Goal: Transaction & Acquisition: Purchase product/service

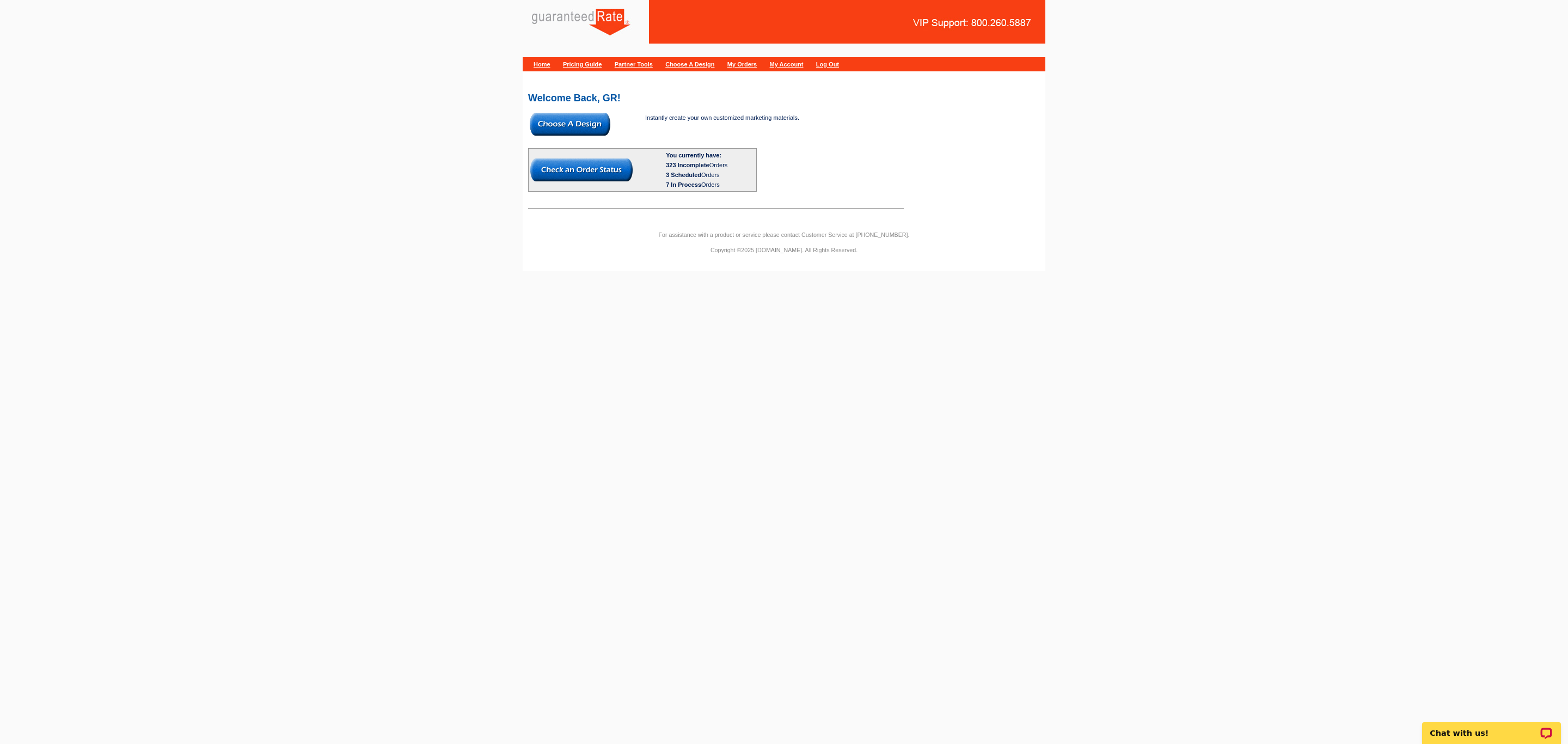
click at [592, 131] on img at bounding box center [570, 124] width 80 height 23
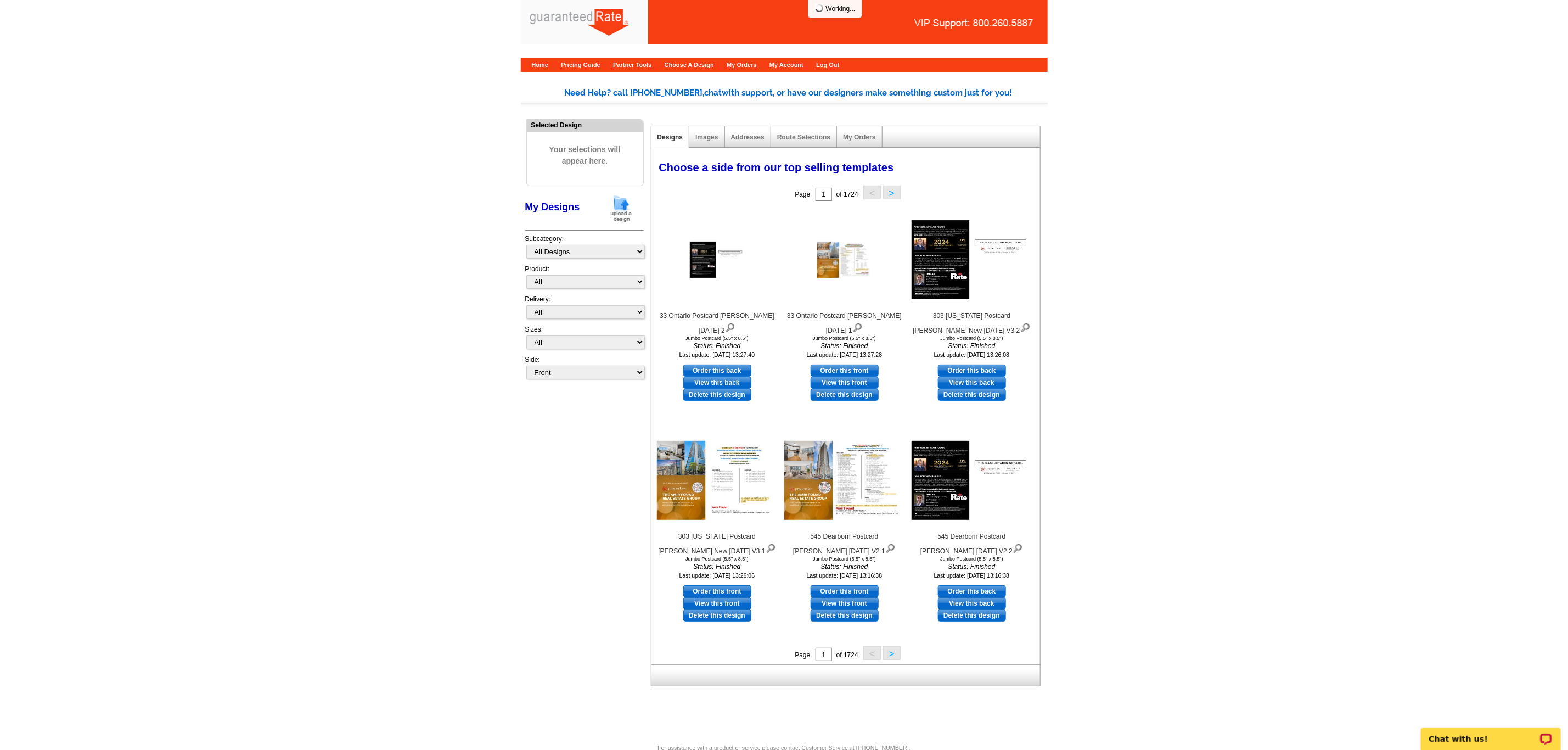
click at [627, 221] on img at bounding box center [621, 209] width 29 height 28
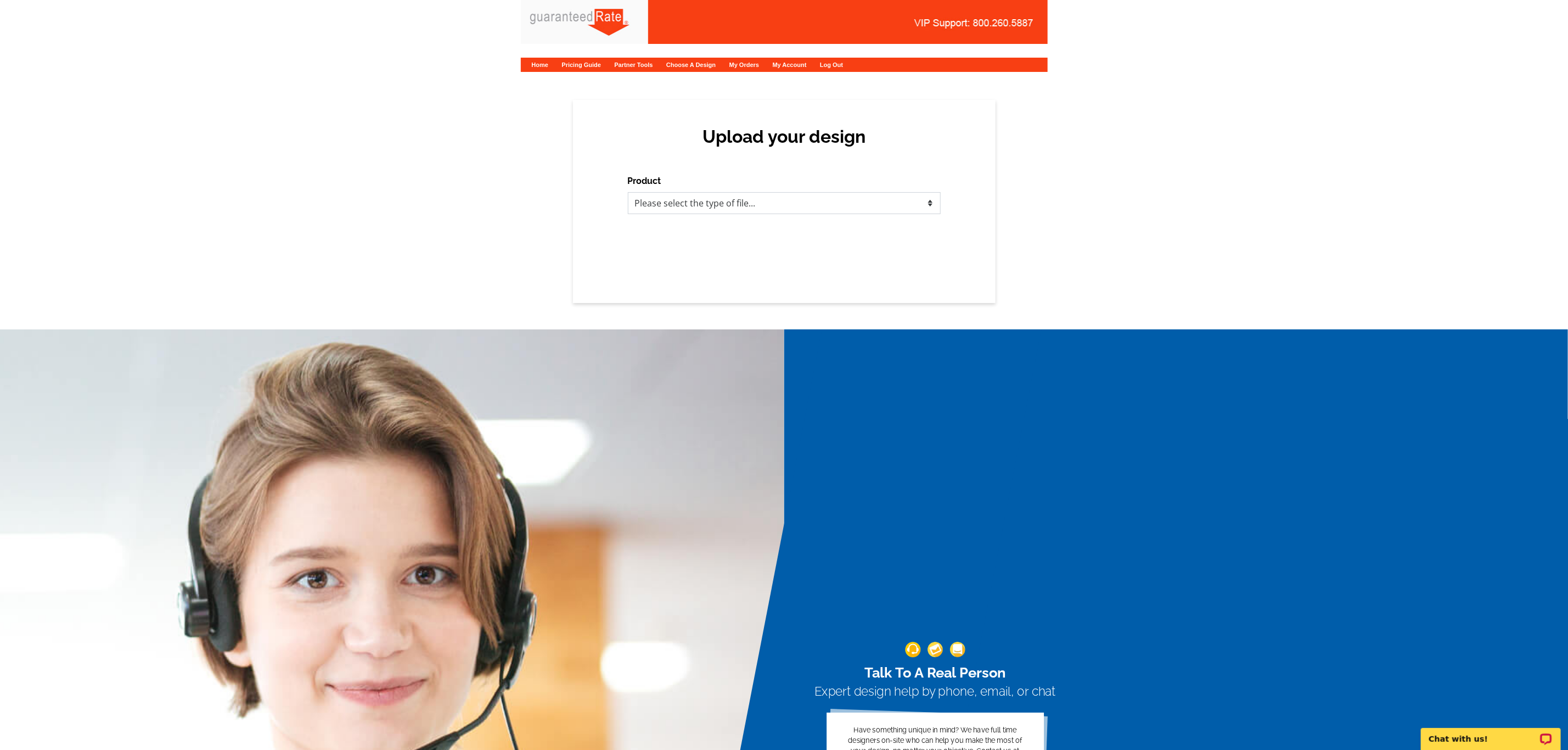
click at [689, 208] on select "Please select the type of file... Postcards Calendars Business Cards Letters an…" at bounding box center [784, 203] width 313 height 22
select select "3"
click at [628, 192] on select "Please select the type of file... Postcards Calendars Business Cards Letters an…" at bounding box center [784, 203] width 313 height 22
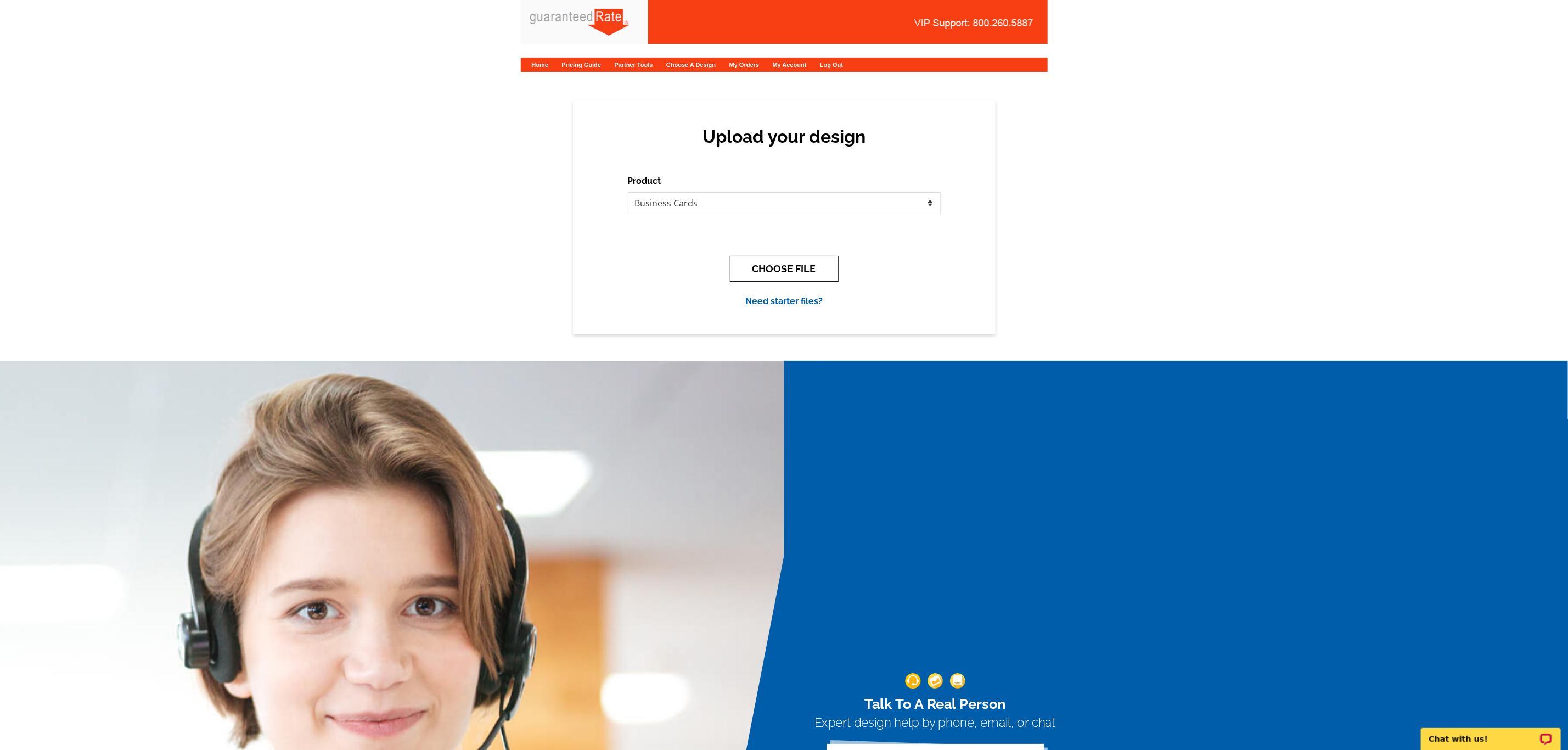
click at [767, 267] on button "CHOOSE FILE" at bounding box center [784, 269] width 109 height 26
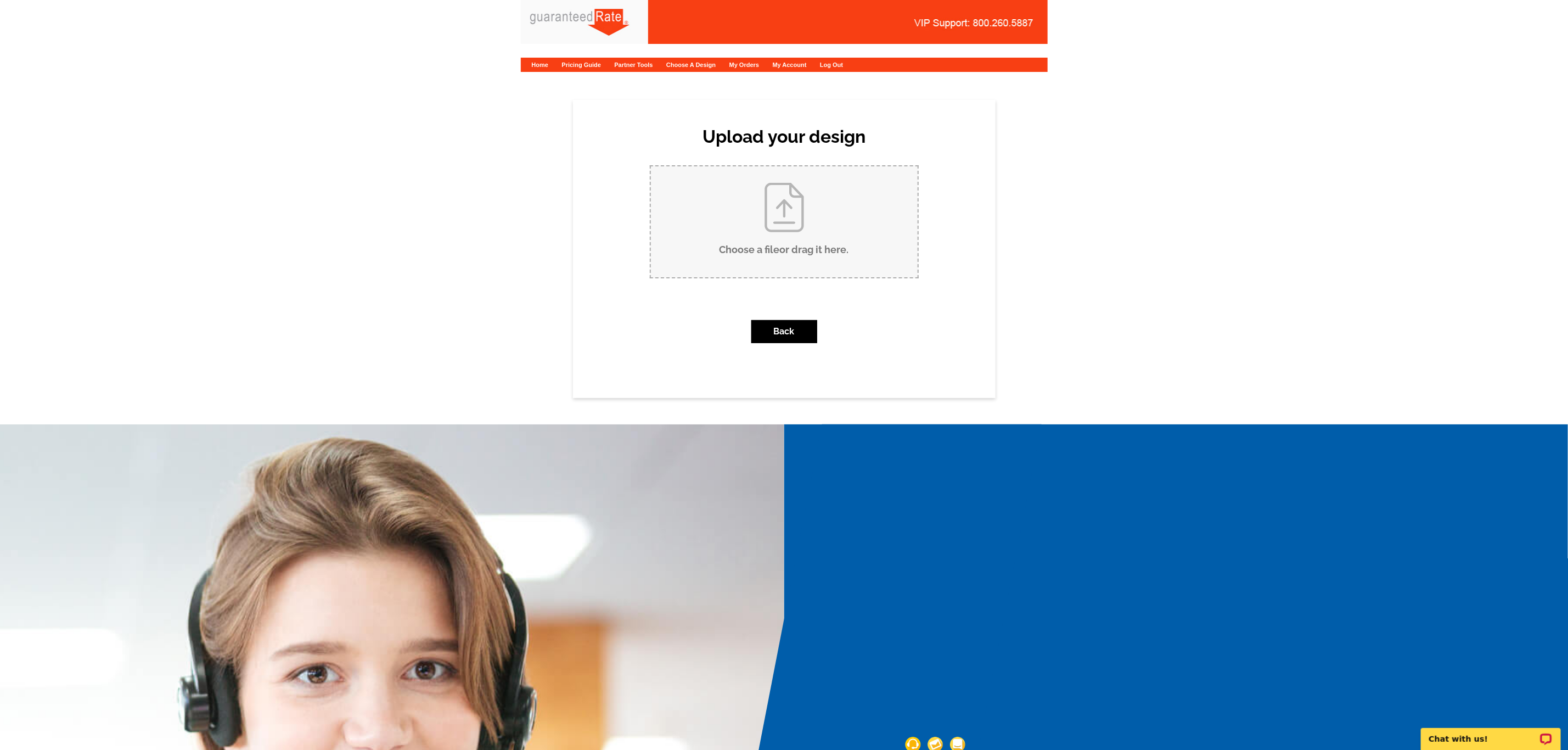
click at [684, 204] on input "Choose a file or drag it here ." at bounding box center [784, 222] width 267 height 111
type input "C:\fakepath\Carlo Cataldo Business Card V1.pdf"
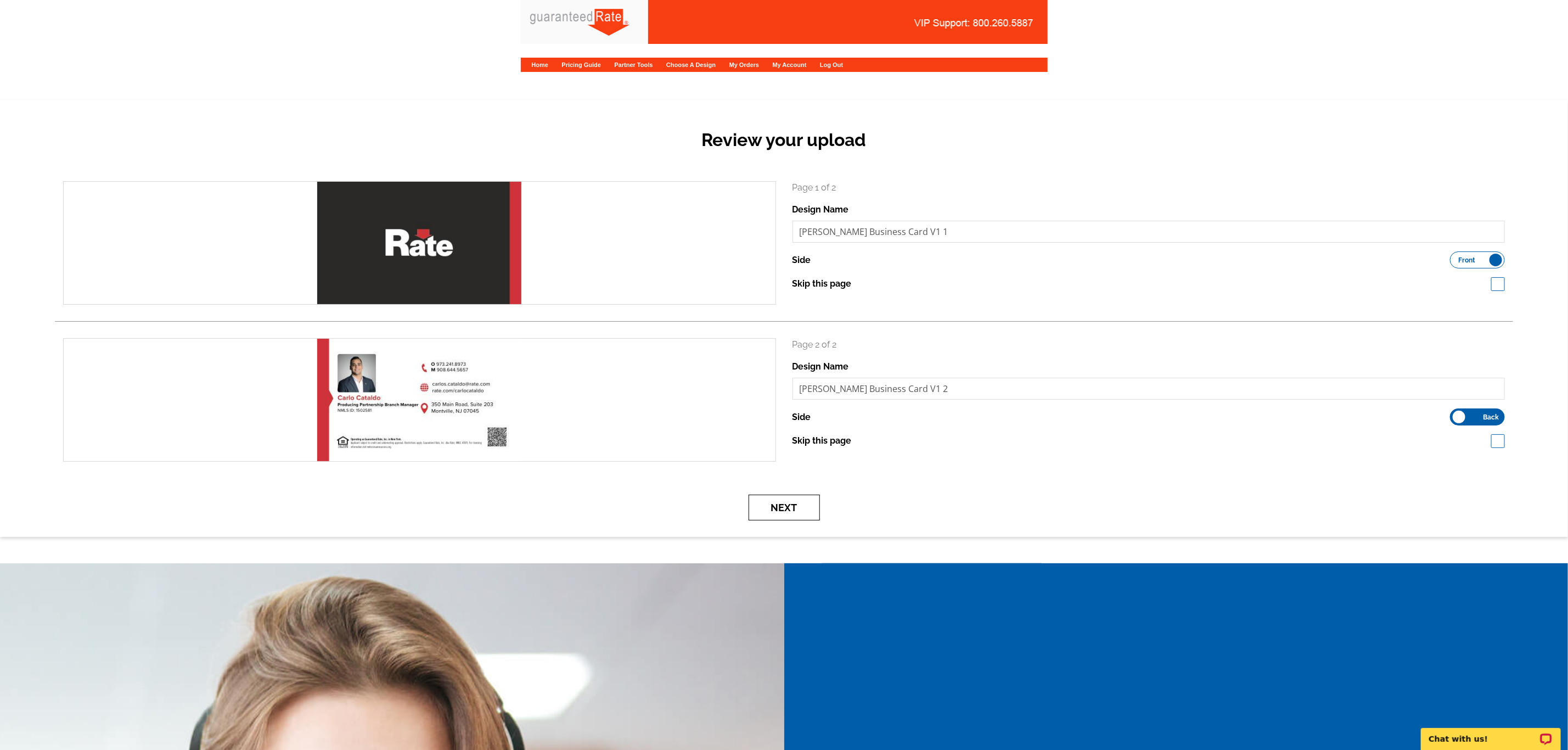
click at [815, 514] on button "Next" at bounding box center [784, 508] width 71 height 26
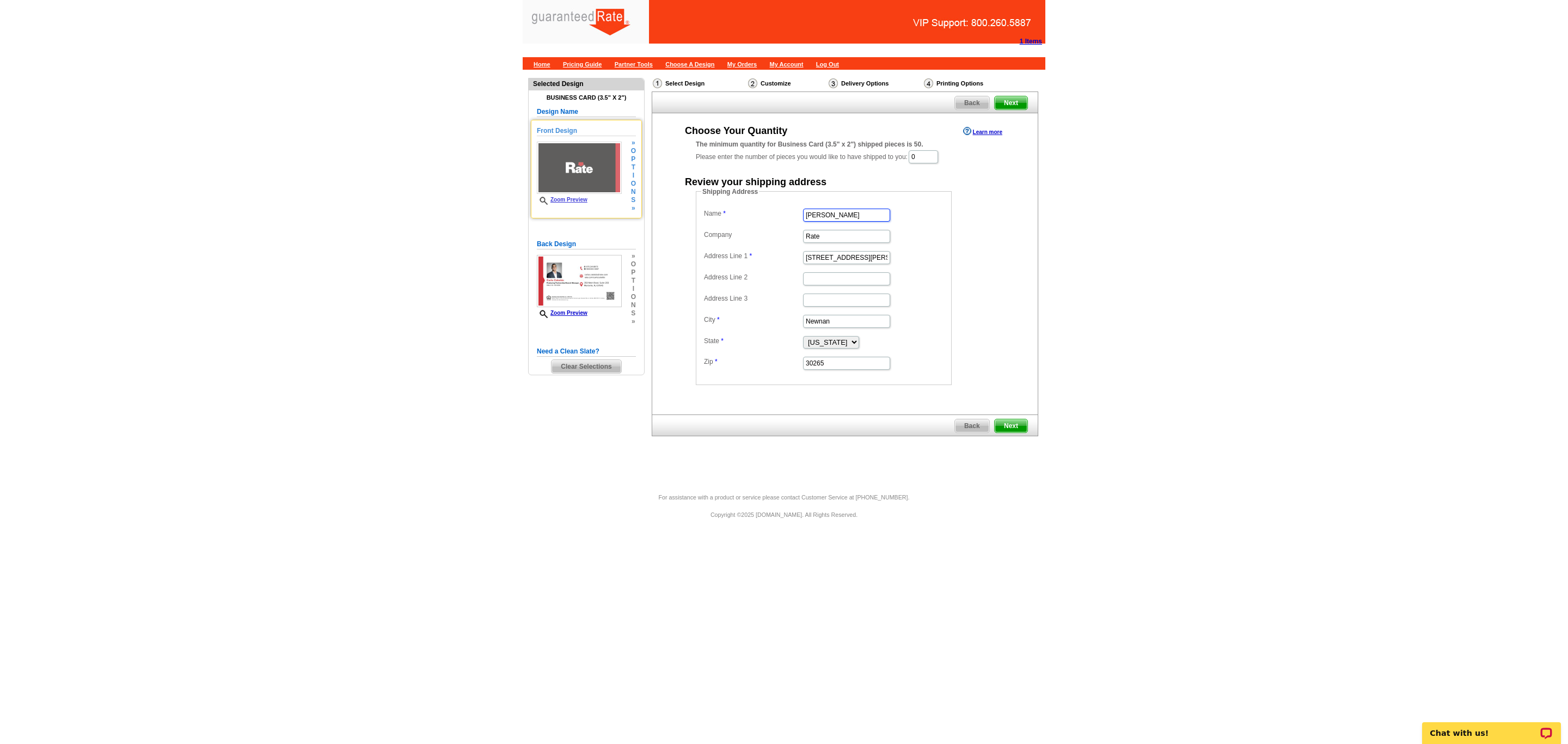
drag, startPoint x: 859, startPoint y: 216, endPoint x: 616, endPoint y: 209, distance: 243.1
click at [616, 209] on div "Need Help? call 800-260-5887, chat with support, or have our designers make som…" at bounding box center [784, 276] width 523 height 413
type input "Carlo Cataldo"
drag, startPoint x: 864, startPoint y: 261, endPoint x: 749, endPoint y: 272, distance: 115.5
click at [749, 272] on dl "Name Carlo Cataldo Company Rate Address Line 1 34 Blake Ridge Address Line 2 Ad…" at bounding box center [824, 288] width 245 height 165
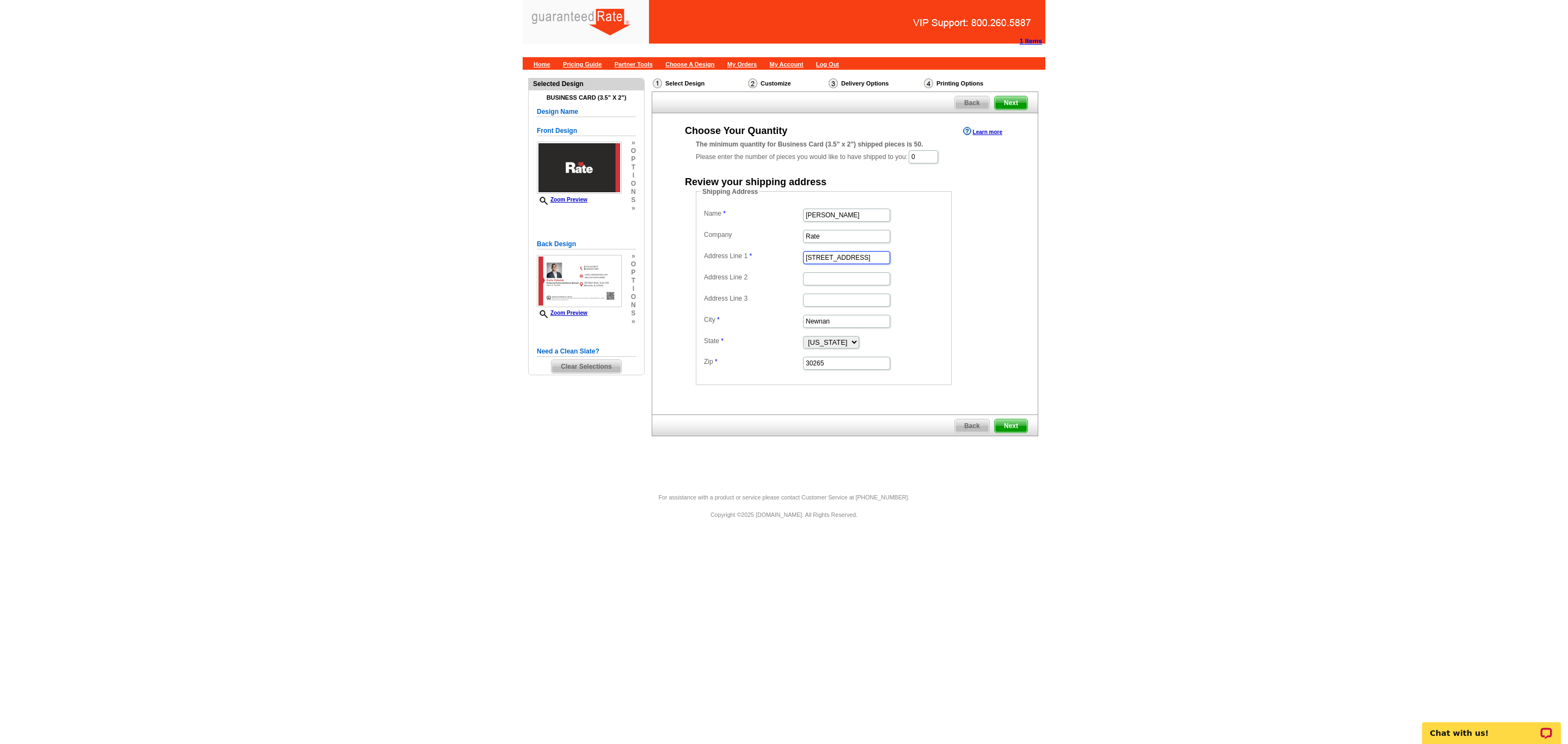
type input "383 Elm St"
click at [853, 221] on input "[PERSON_NAME]" at bounding box center [846, 215] width 87 height 13
type input "[PERSON_NAME]"
drag, startPoint x: 833, startPoint y: 325, endPoint x: 778, endPoint y: 333, distance: 55.6
click at [778, 333] on dl "Name Carlo Cataldo Company Rate Address Line 1 383 Elm St Address Line 2 Addres…" at bounding box center [824, 288] width 245 height 165
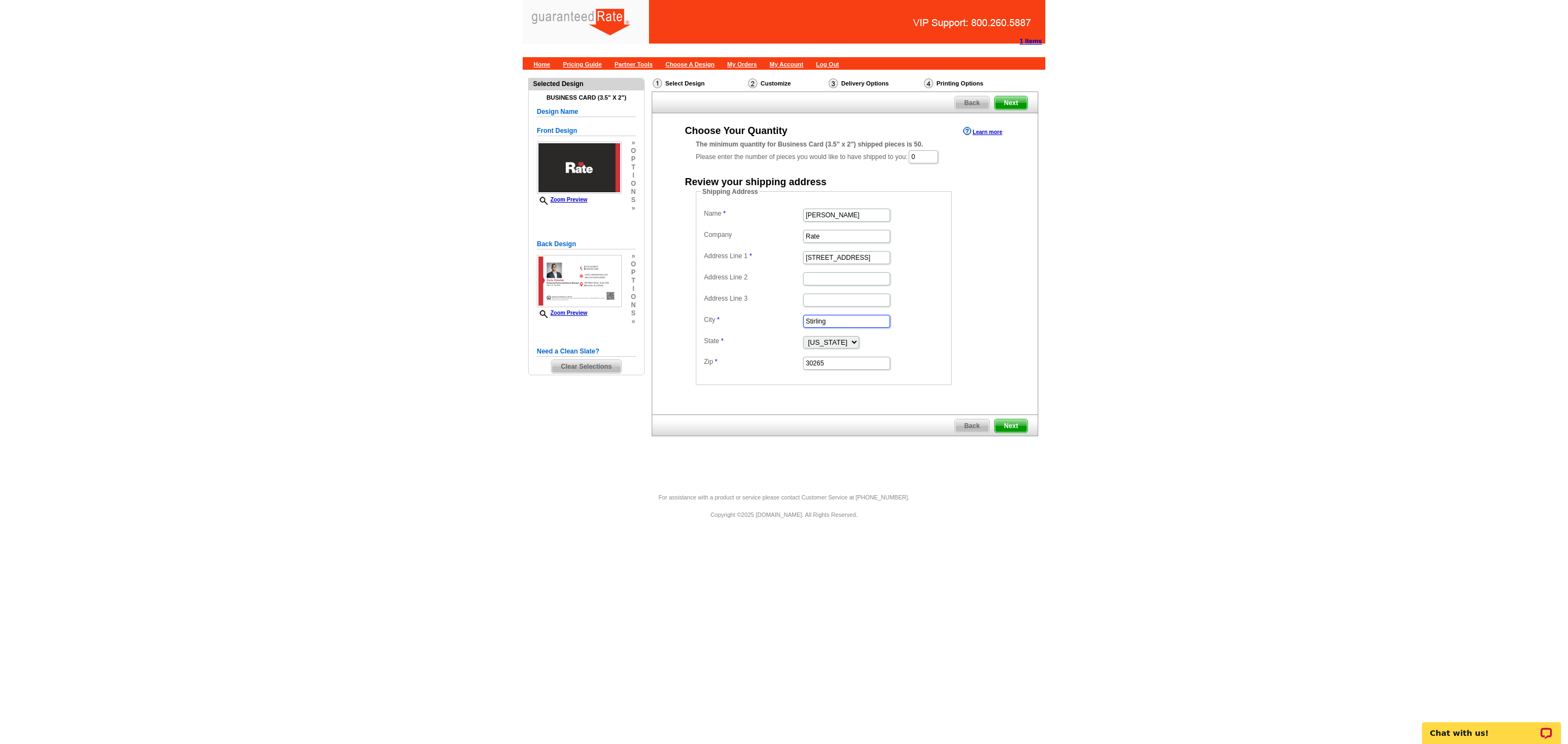
type input "Stirling"
click at [842, 345] on select "Alabama Alaska Arizona Arkansas California Colorado Connecticut District of Col…" at bounding box center [831, 342] width 56 height 13
select select "NJ"
click at [803, 340] on select "Alabama Alaska Arizona Arkansas California Colorado Connecticut District of Col…" at bounding box center [831, 342] width 56 height 13
drag, startPoint x: 836, startPoint y: 363, endPoint x: 641, endPoint y: 345, distance: 195.8
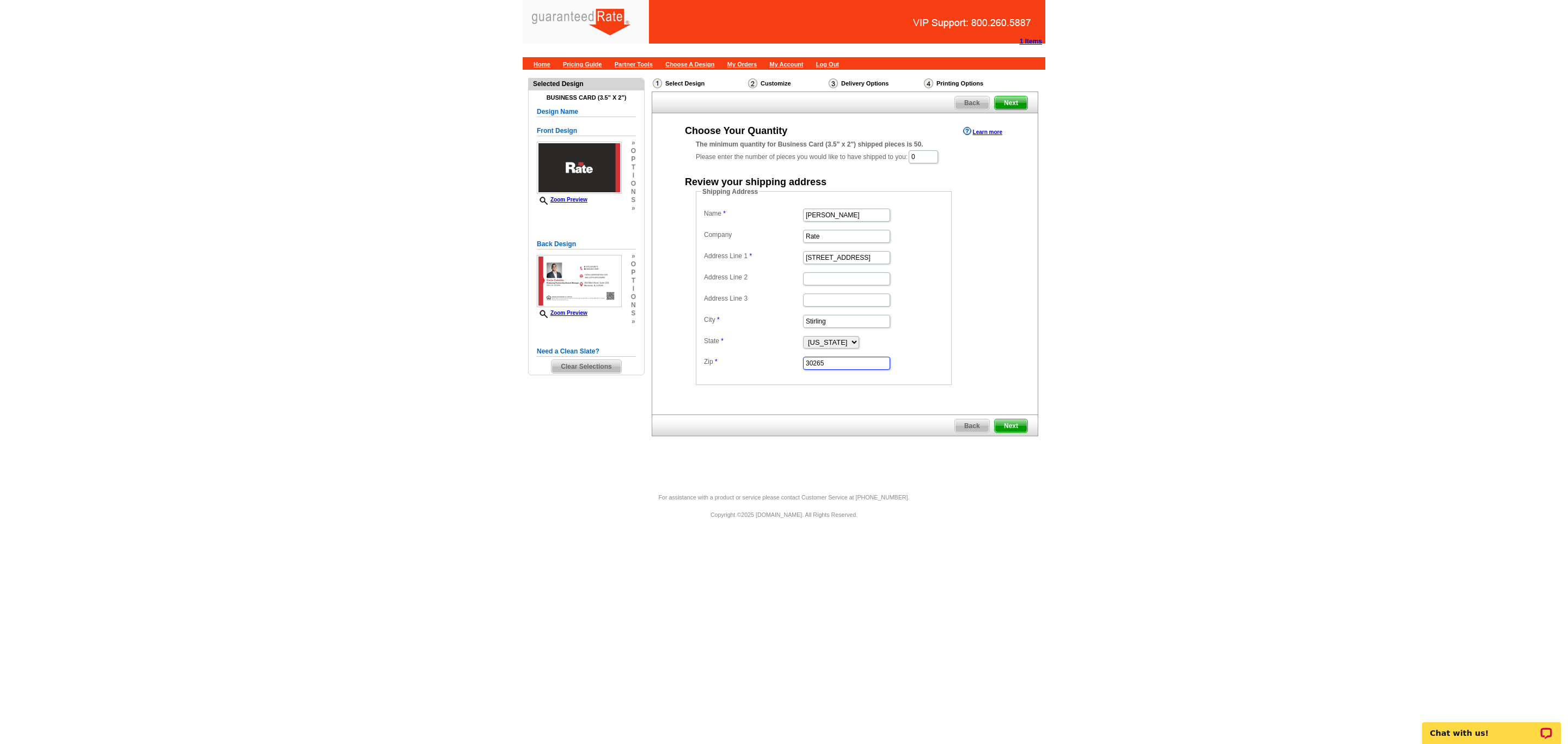
click at [641, 345] on div "Need Help? call 800-260-5887, chat with support, or have our designers make som…" at bounding box center [784, 276] width 523 height 413
type input "07980"
click at [748, 367] on label "Zip" at bounding box center [753, 362] width 98 height 10
click at [803, 368] on input "07980" at bounding box center [846, 363] width 87 height 13
drag, startPoint x: 941, startPoint y: 162, endPoint x: 835, endPoint y: 188, distance: 109.1
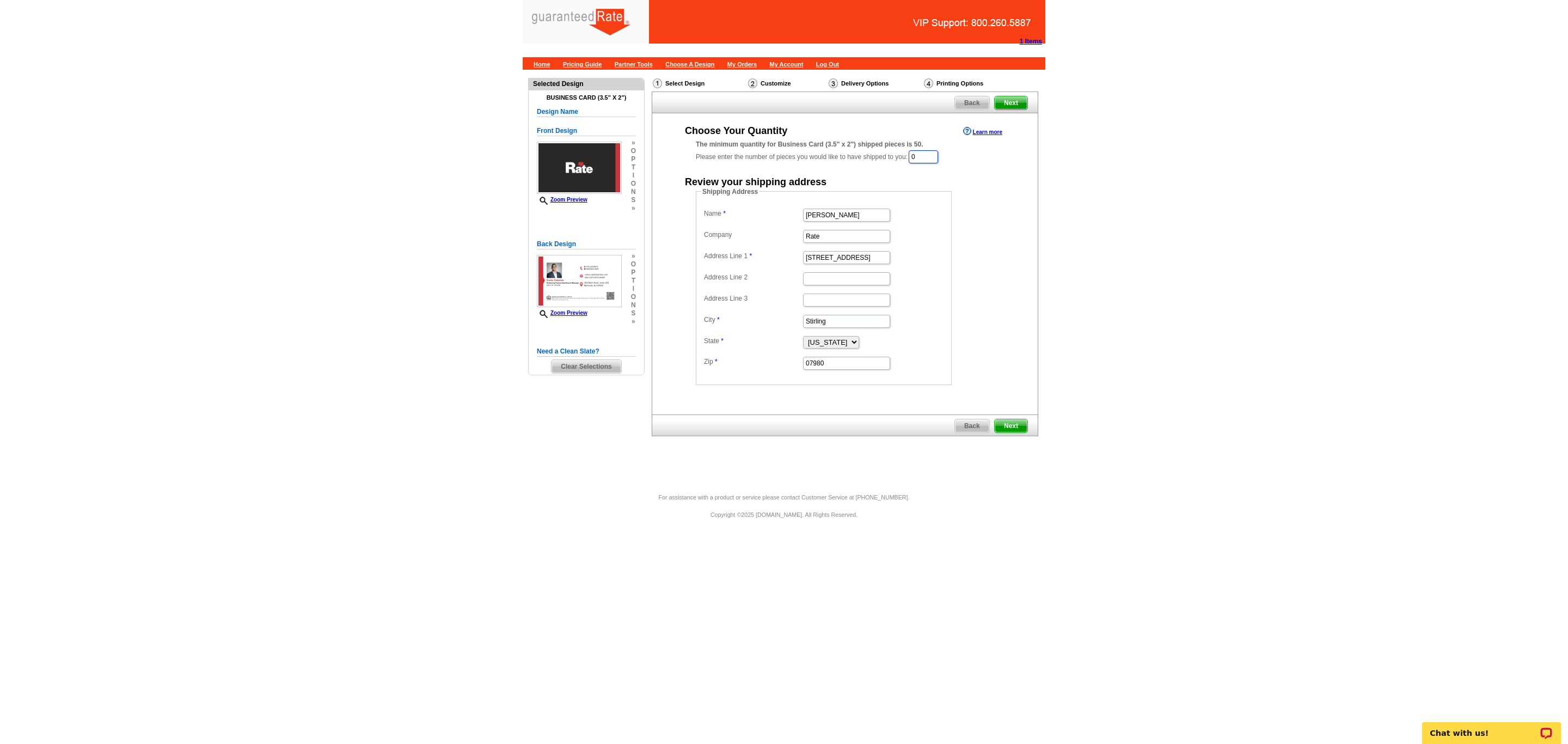
click at [835, 188] on div "Choose Your Quantity Learn more The minimum quantity for Business Card (3.5" x …" at bounding box center [845, 254] width 342 height 261
type input "1000"
click at [998, 278] on div "Shipping Address Name Carlo Cataldo Company Rate Address Line 1 383 Elm St Addr…" at bounding box center [845, 287] width 342 height 198
click at [1018, 426] on span "Next" at bounding box center [1011, 427] width 33 height 13
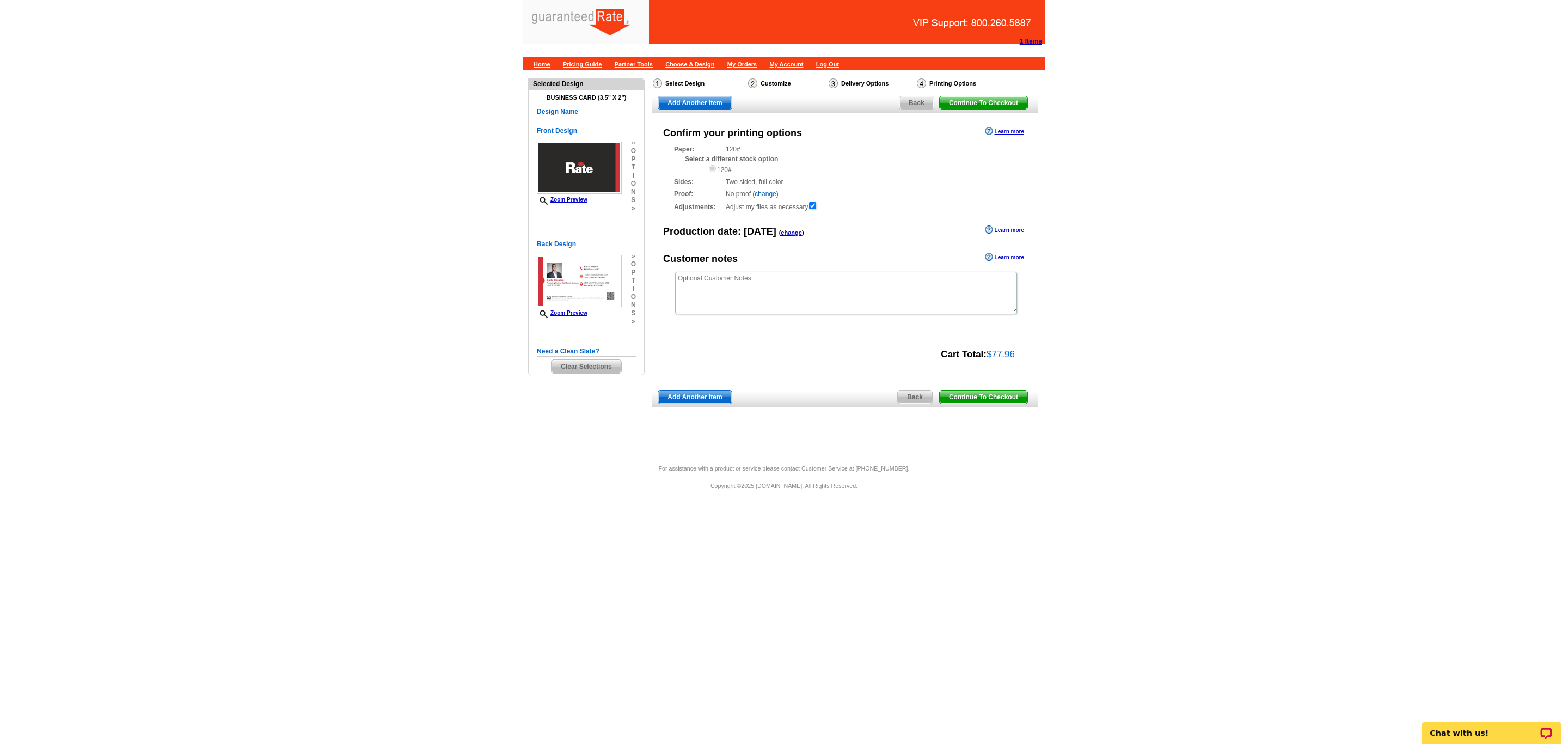
click at [976, 402] on span "Continue To Checkout" at bounding box center [984, 396] width 88 height 13
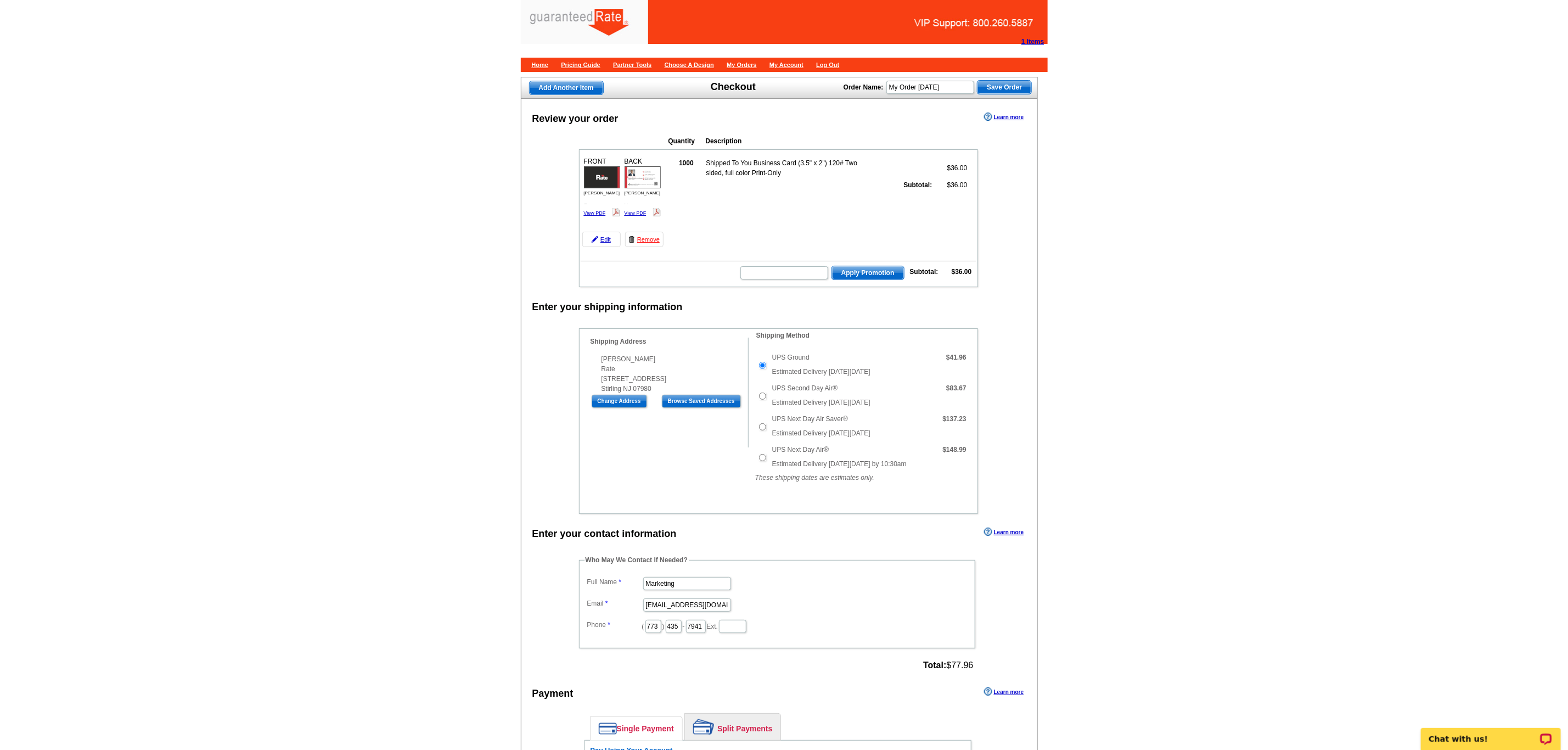
scroll to position [164, 0]
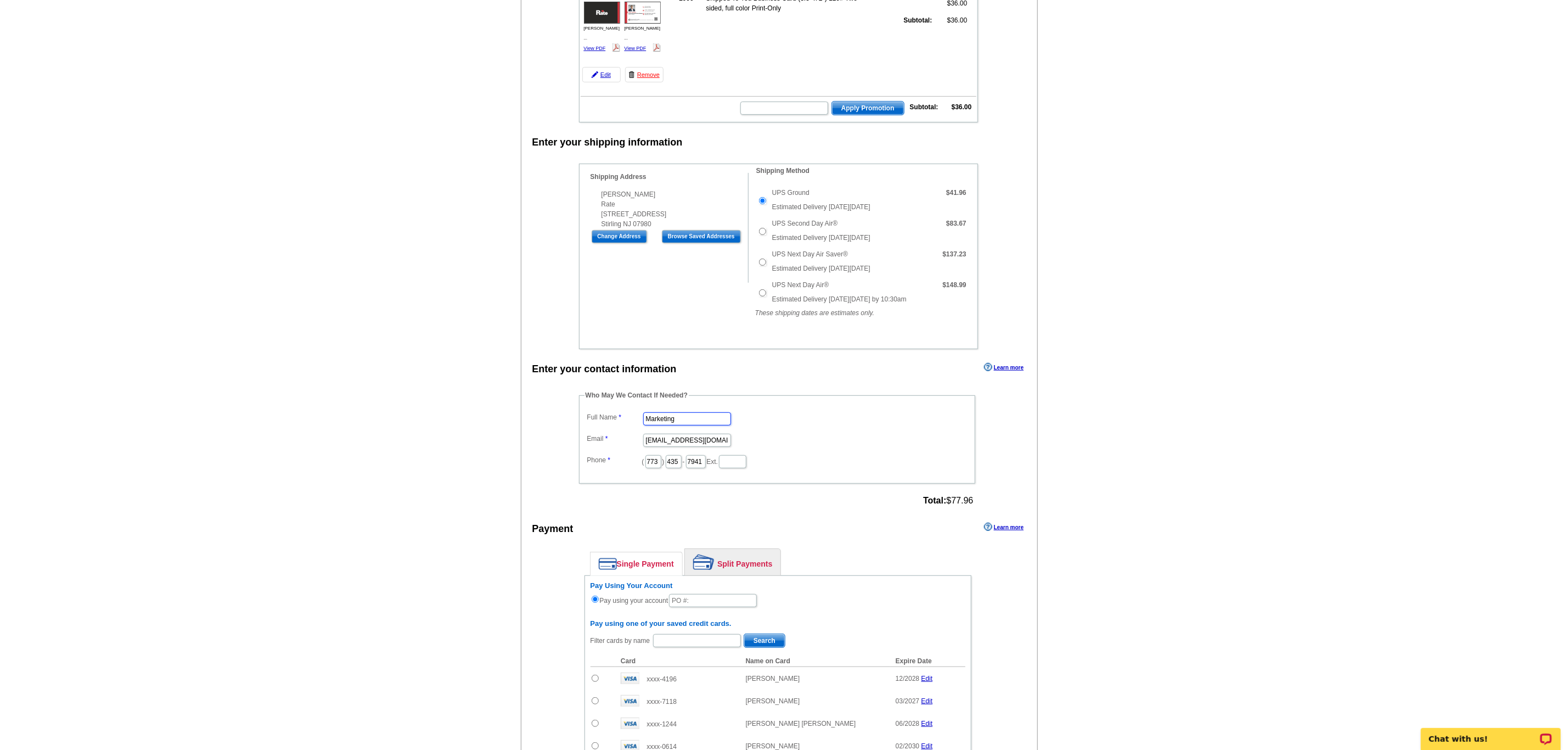
drag, startPoint x: 701, startPoint y: 438, endPoint x: 577, endPoint y: 431, distance: 124.2
click at [577, 431] on div "Who May We Contact If Needed? Full Name Marketing Email marketing@guaranteedrat…" at bounding box center [778, 449] width 442 height 118
type input "[PERSON_NAME]"
type input "[PERSON_NAME][EMAIL_ADDRESS][PERSON_NAME][DOMAIN_NAME]"
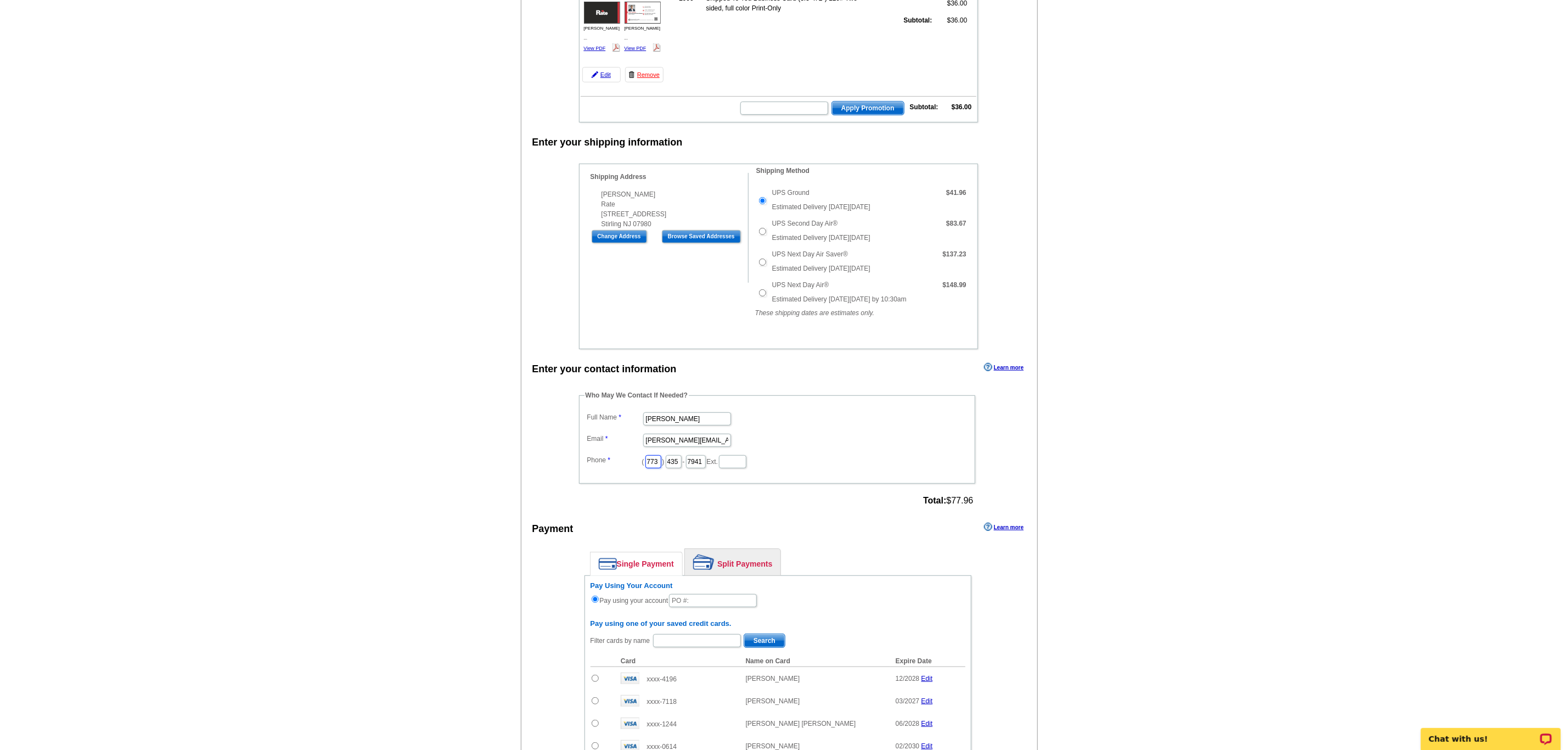
drag, startPoint x: 660, startPoint y: 476, endPoint x: 555, endPoint y: 488, distance: 105.7
click at [555, 488] on div "Enter your contact information Learn more Who May We Contact If Needed? Full Na…" at bounding box center [780, 694] width 517 height 668
type input "312"
type input "509"
type input "4245"
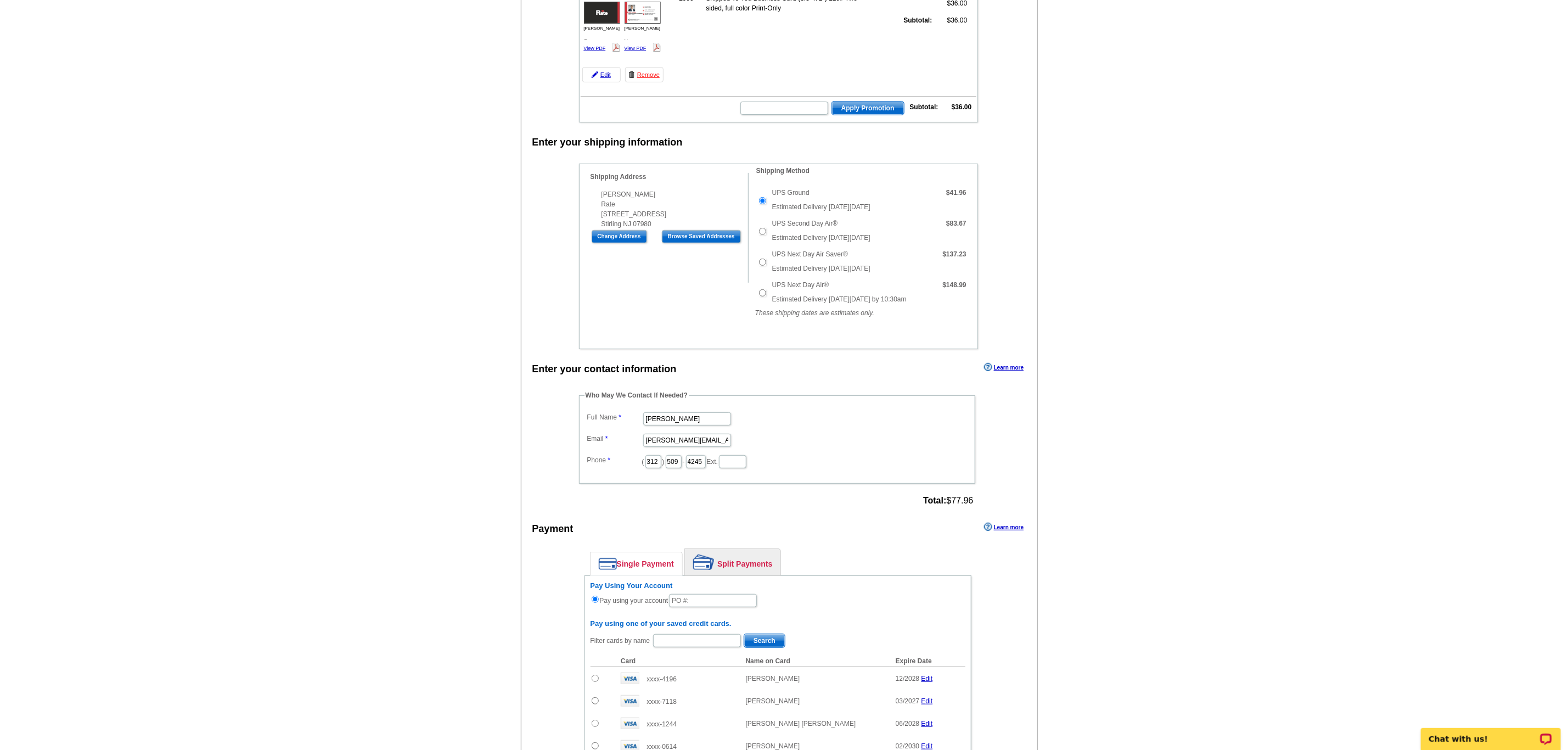
click at [900, 427] on dd "[PERSON_NAME]" at bounding box center [778, 418] width 385 height 17
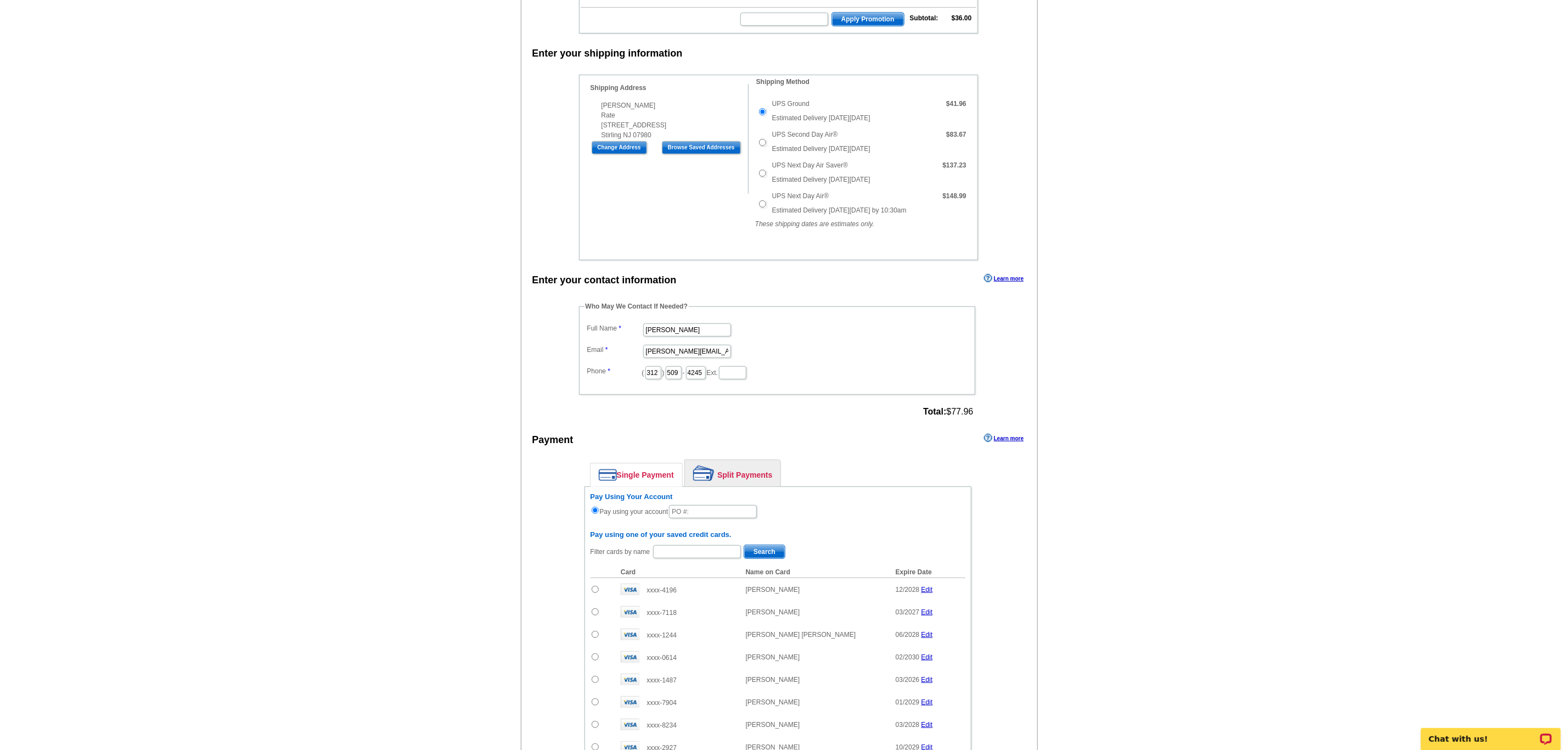
scroll to position [254, 0]
click at [690, 517] on input "text" at bounding box center [713, 511] width 88 height 13
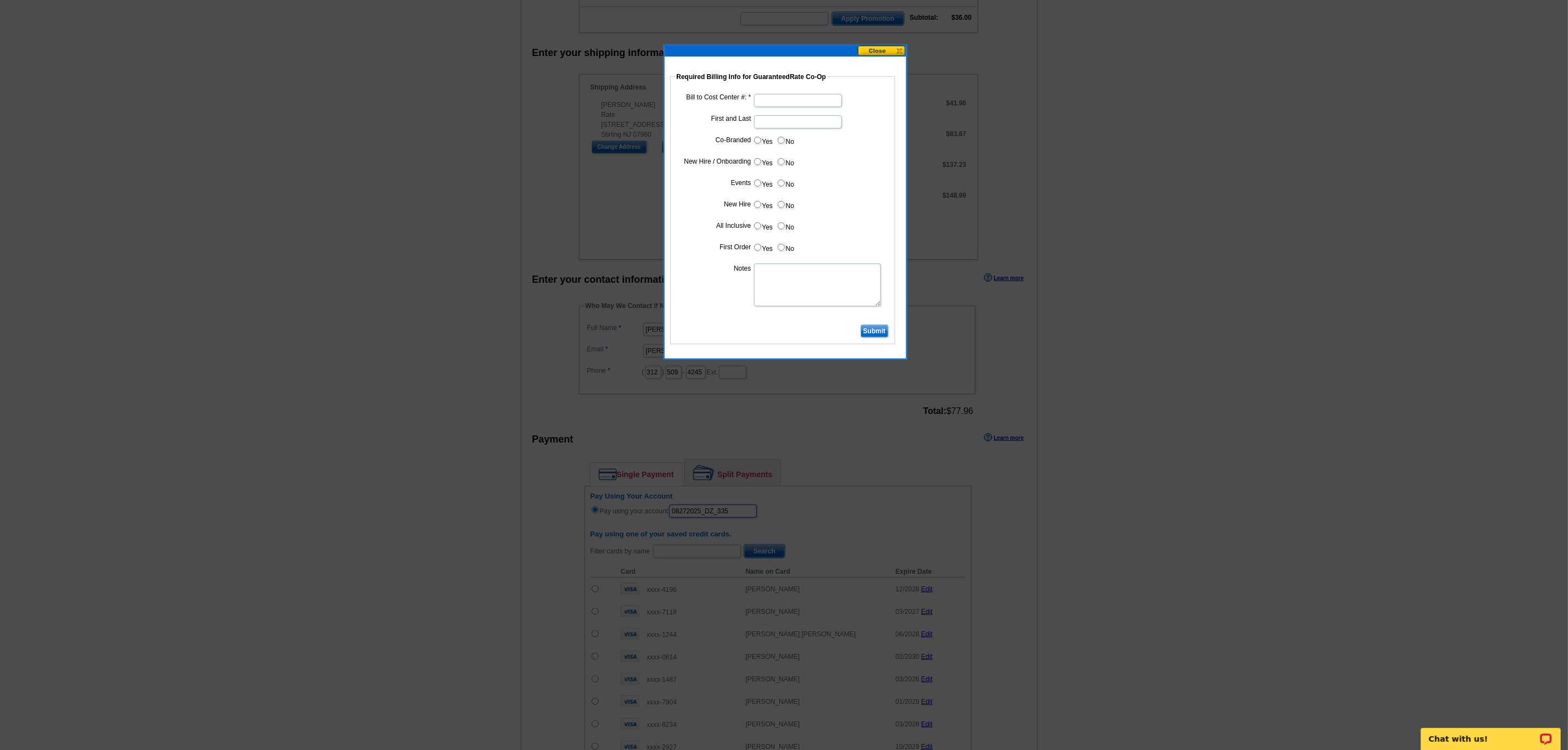
type input "08272025_DZ_335"
click at [781, 98] on input "Bill to Cost Center #:" at bounding box center [798, 100] width 88 height 13
type input "5000"
click at [765, 118] on input "First and Last" at bounding box center [798, 122] width 88 height 13
type input "[PERSON_NAME]"
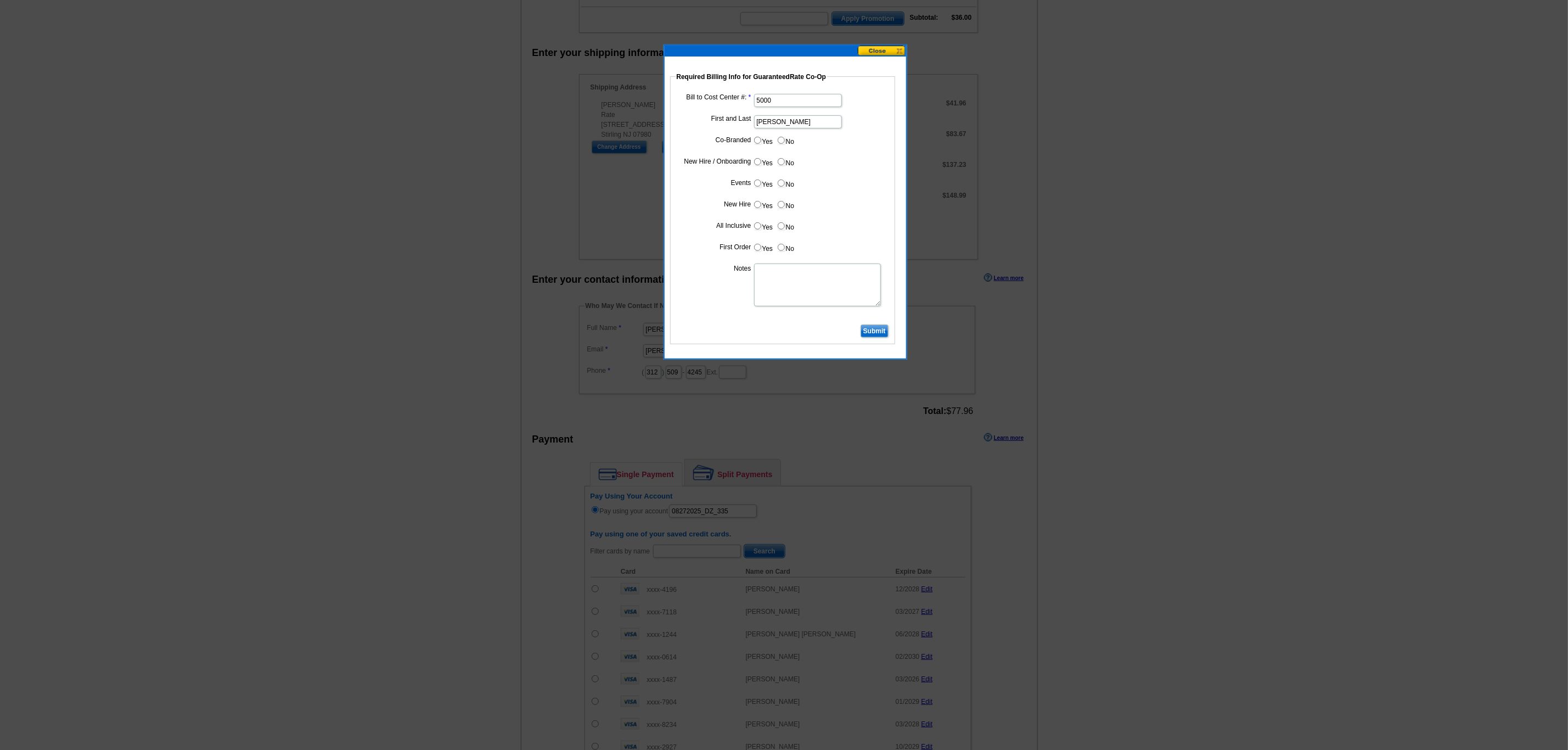
click at [779, 142] on input "No" at bounding box center [781, 141] width 7 height 7
radio input "true"
click at [758, 160] on input "Yes" at bounding box center [758, 162] width 7 height 7
radio input "true"
click at [782, 187] on input "No" at bounding box center [781, 183] width 7 height 7
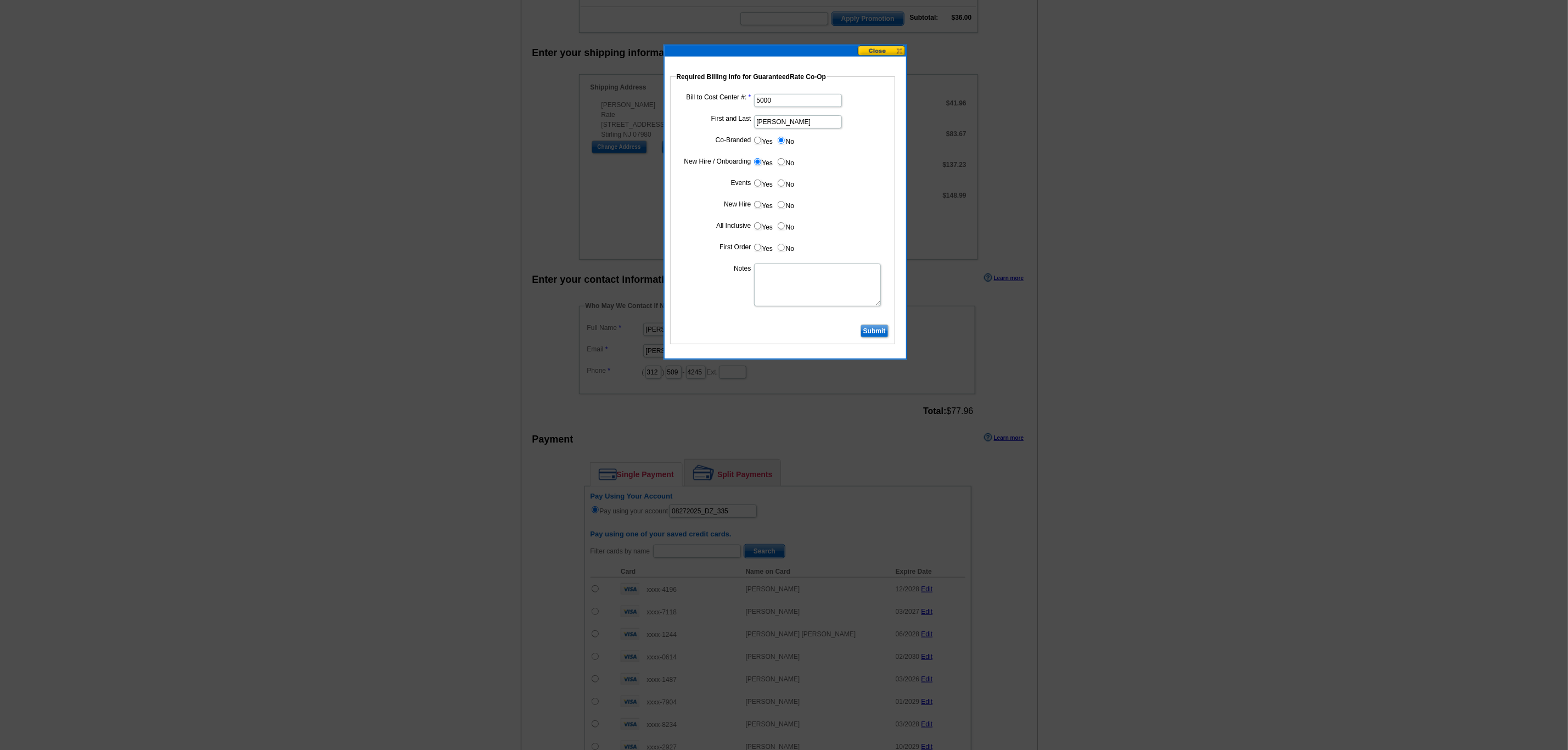
radio input "true"
click at [756, 207] on input "Yes" at bounding box center [758, 204] width 7 height 7
radio input "true"
click at [784, 227] on input "No" at bounding box center [781, 226] width 7 height 7
radio input "true"
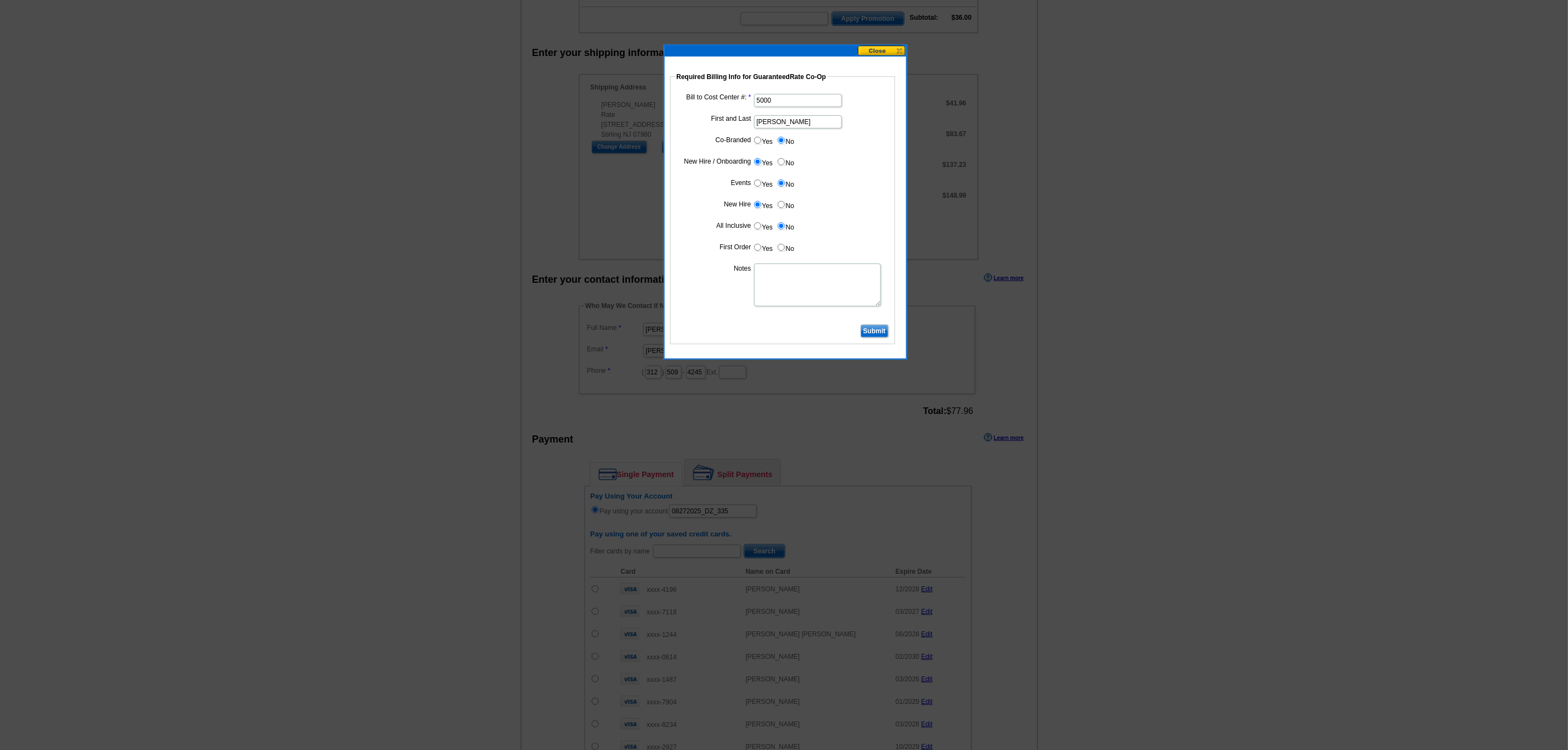
click at [760, 245] on label "Yes" at bounding box center [763, 247] width 20 height 13
click at [760, 245] on input "Yes" at bounding box center [758, 247] width 7 height 7
radio input "true"
click at [772, 264] on dl "Bill to Cost Center #: 5000 First and Last Carlo Cataldo Co-Branded Yes No Cost…" at bounding box center [782, 206] width 214 height 231
click at [772, 272] on textarea "Notes" at bounding box center [817, 285] width 127 height 43
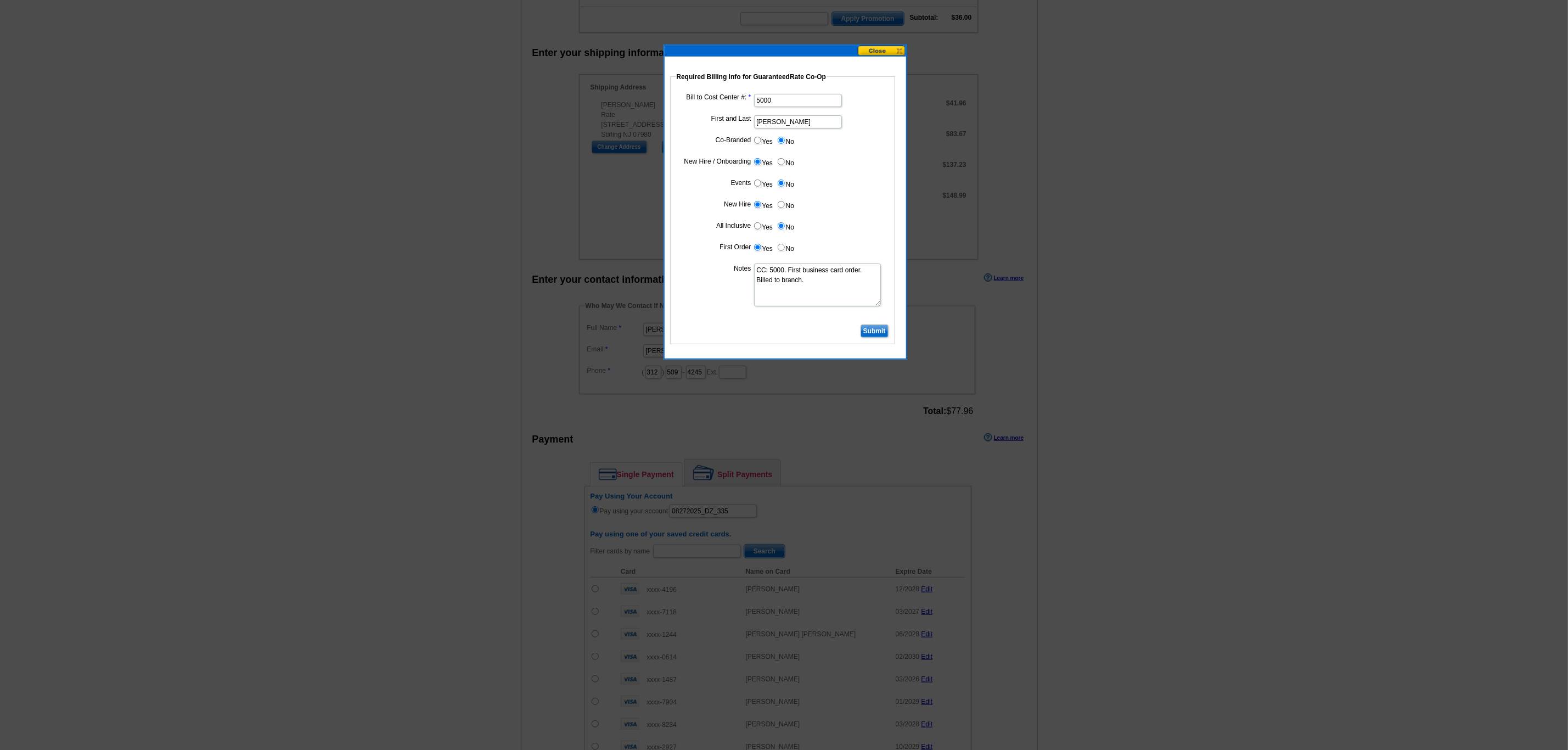
type textarea "CC: 5000. First business card order. Billed to branch."
click at [870, 333] on input "Submit" at bounding box center [875, 331] width 28 height 13
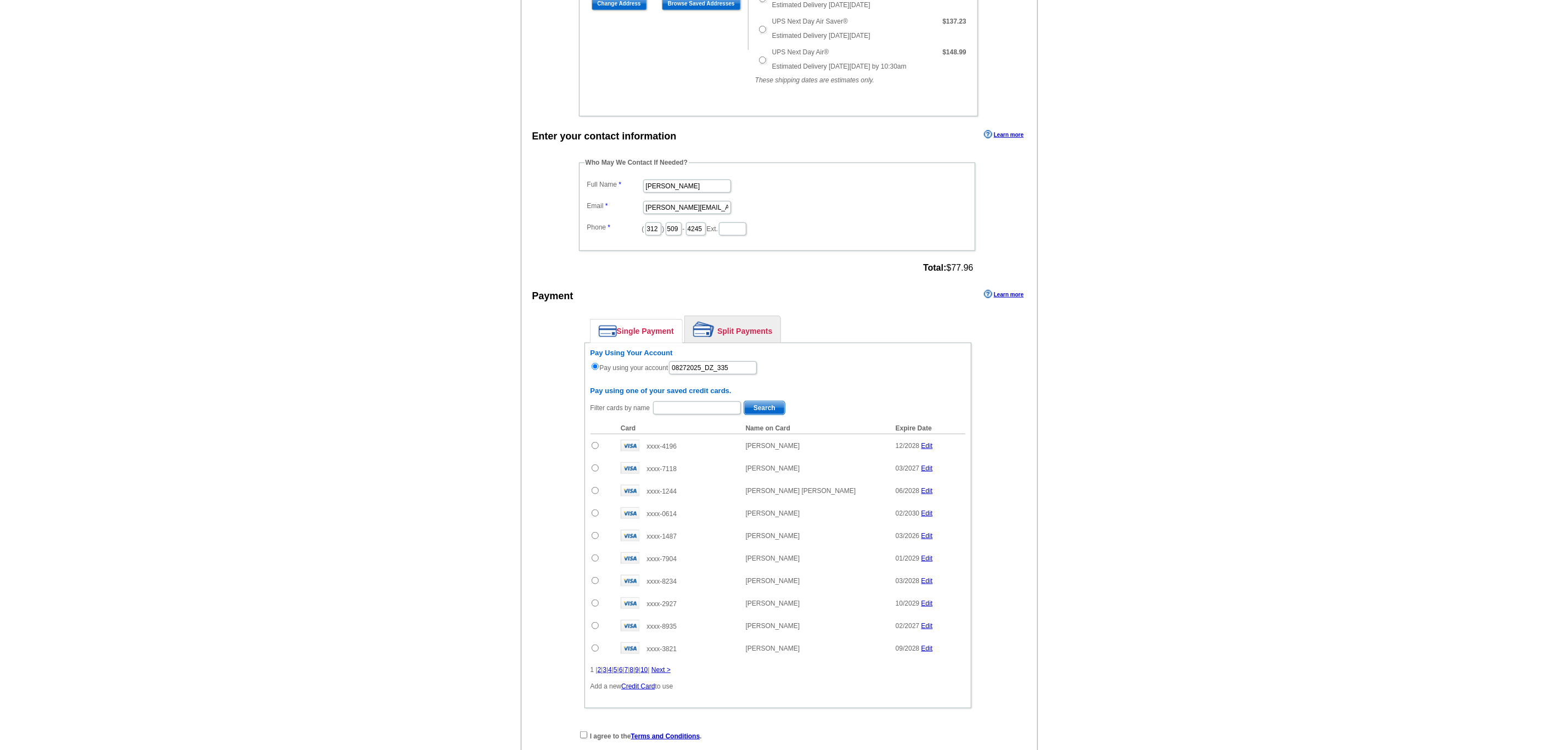
scroll to position [557, 0]
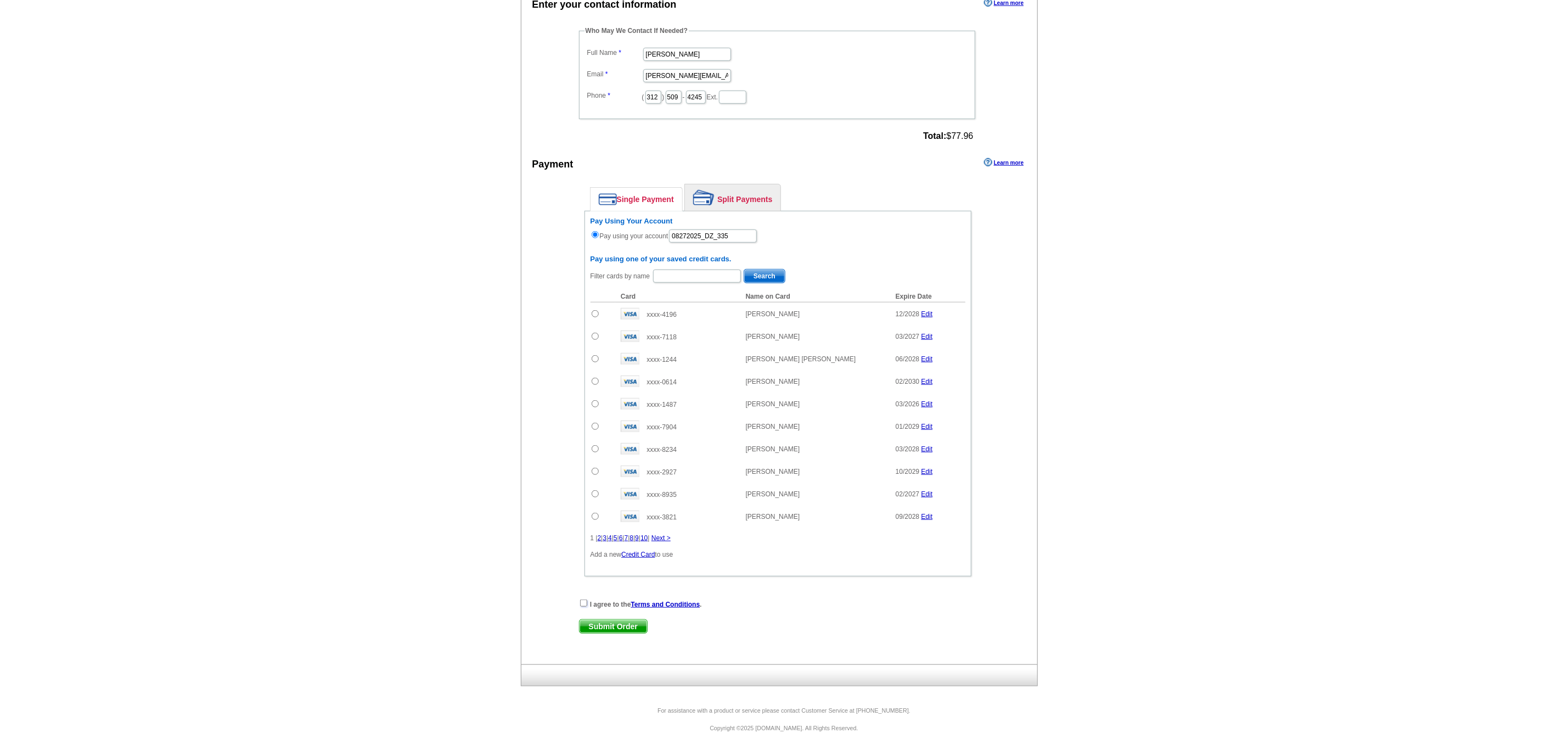
click at [584, 600] on input "checkbox" at bounding box center [584, 603] width 7 height 7
checkbox input "true"
click at [616, 622] on span "Submit Order" at bounding box center [614, 626] width 68 height 13
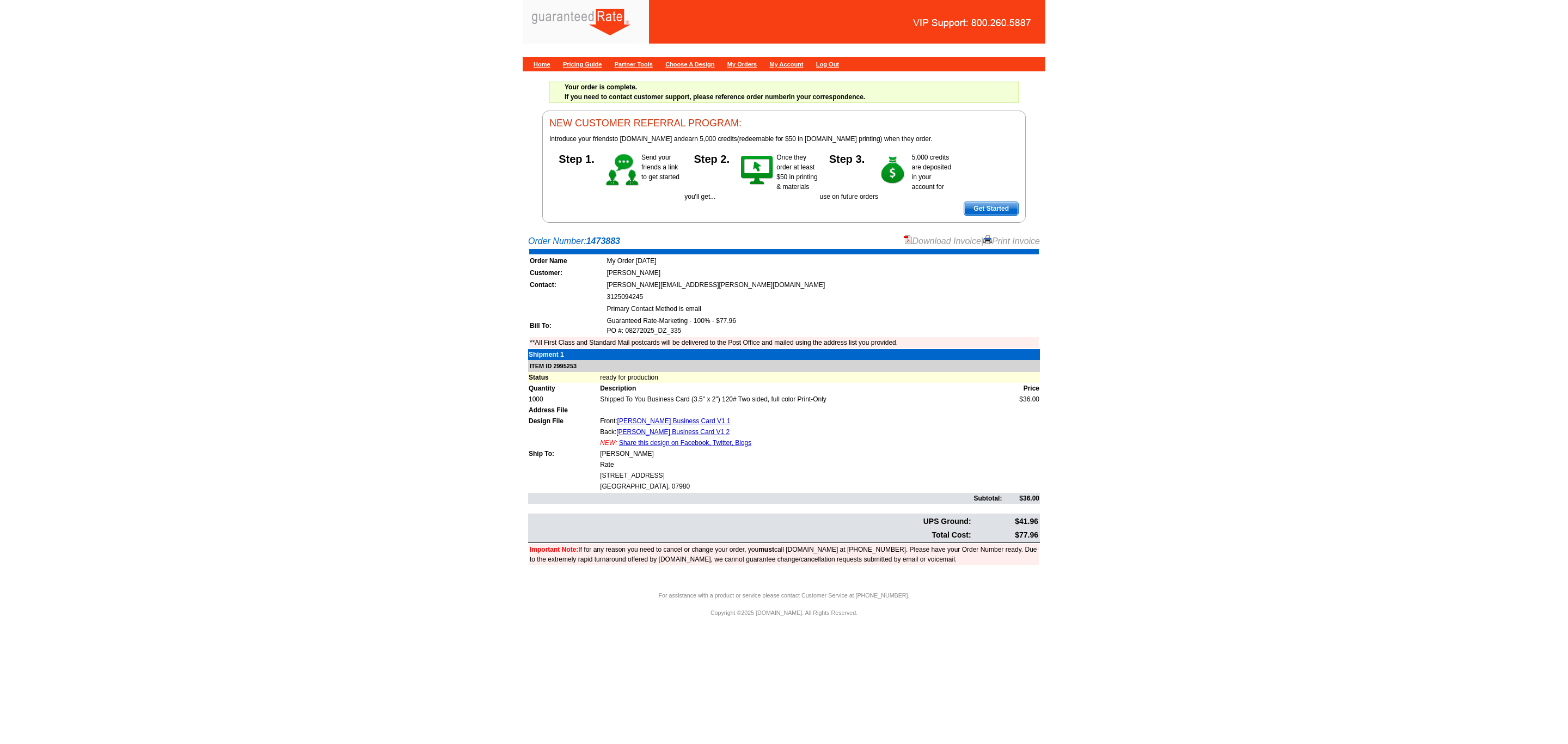
click at [951, 242] on link "Download Invoice" at bounding box center [942, 240] width 77 height 9
